Goal: Check status: Check status

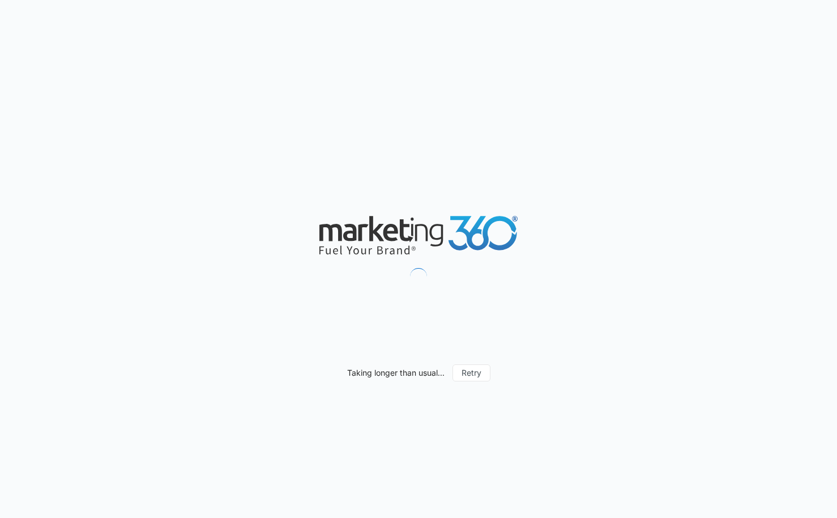
type input "[DATE]"
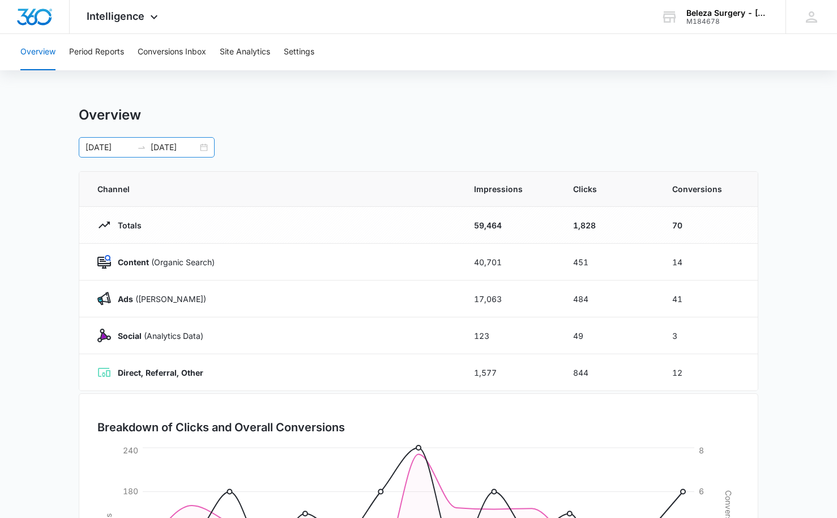
click at [202, 147] on div "[DATE] [DATE]" at bounding box center [147, 147] width 136 height 20
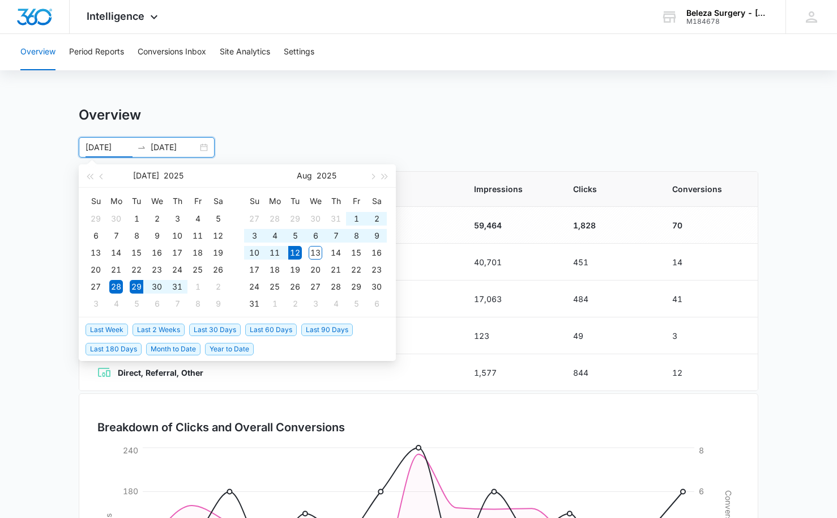
click at [176, 330] on span "Last 2 Weeks" at bounding box center [159, 329] width 52 height 12
type input "[DATE]"
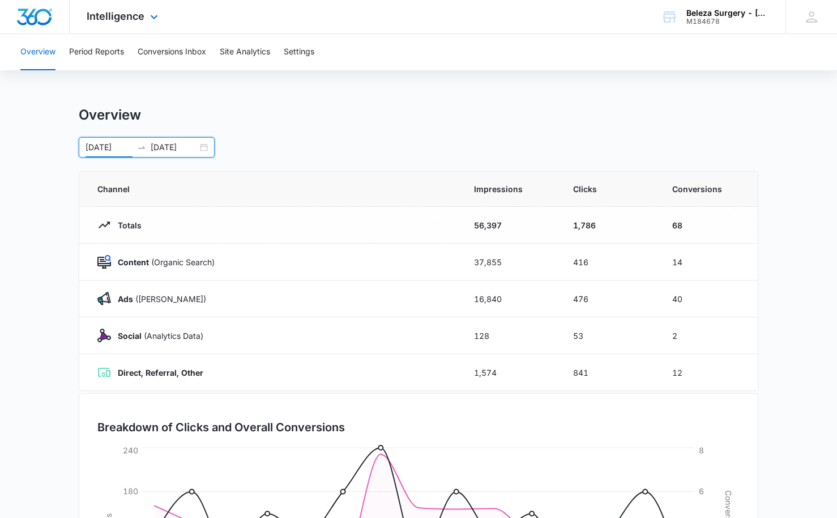
click at [33, 23] on img "Dashboard" at bounding box center [34, 16] width 36 height 17
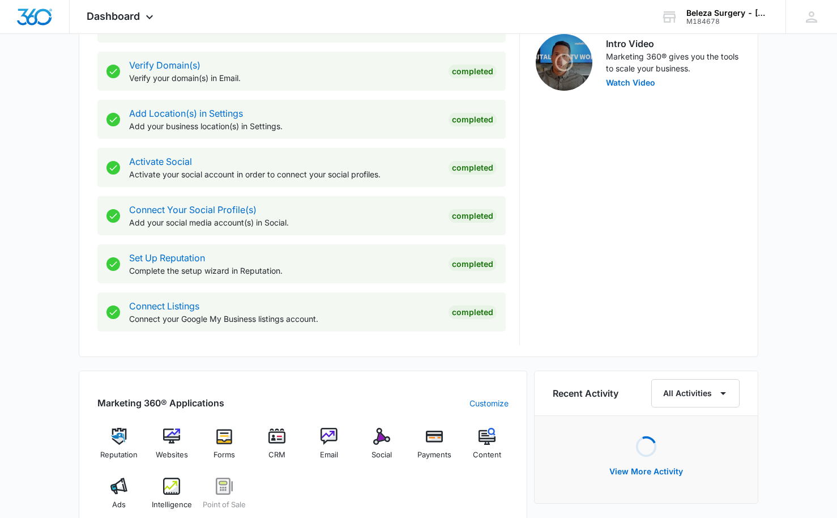
scroll to position [413, 0]
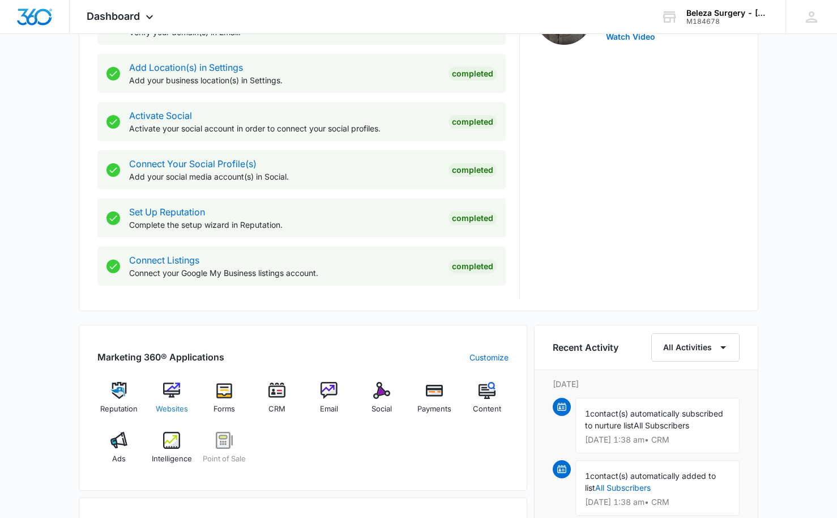
click at [173, 400] on div "Websites" at bounding box center [172, 402] width 44 height 41
